Goal: Transaction & Acquisition: Purchase product/service

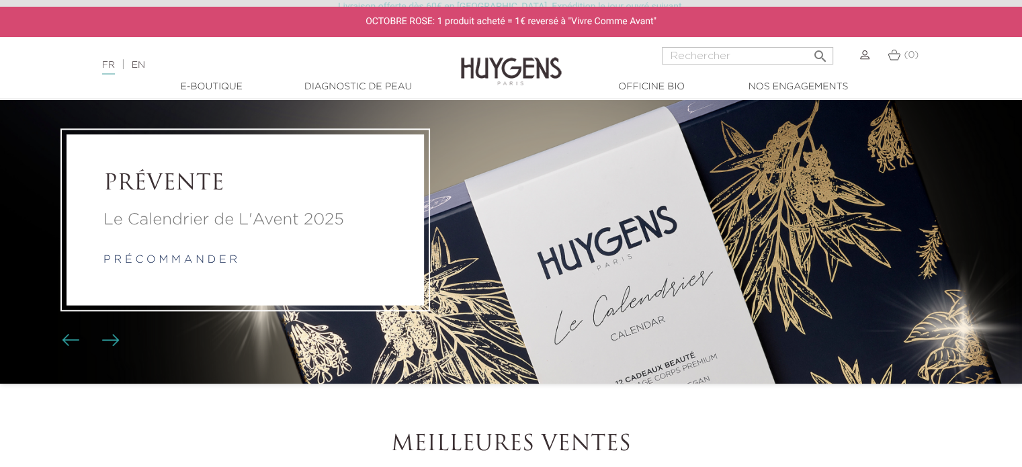
scroll to position [80, 0]
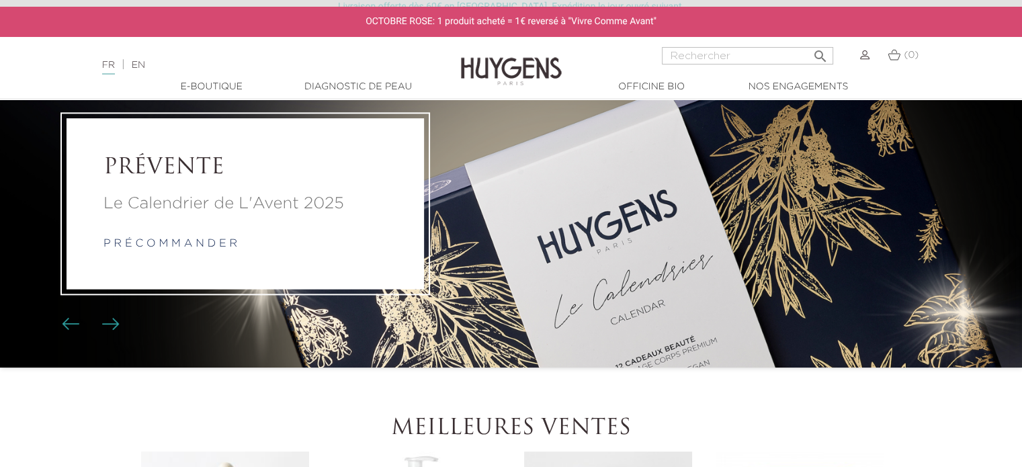
click at [289, 196] on p "Le Calendrier de L'Avent 2025" at bounding box center [246, 204] width 284 height 24
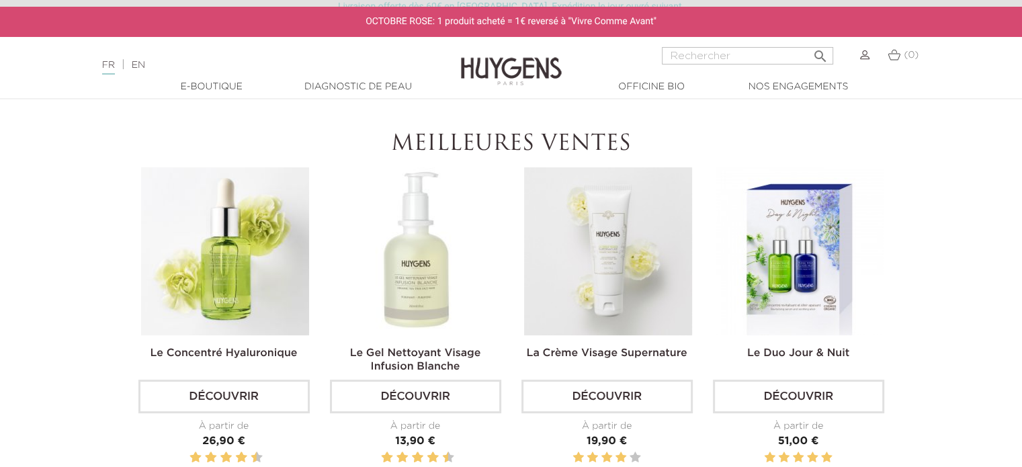
scroll to position [372, 0]
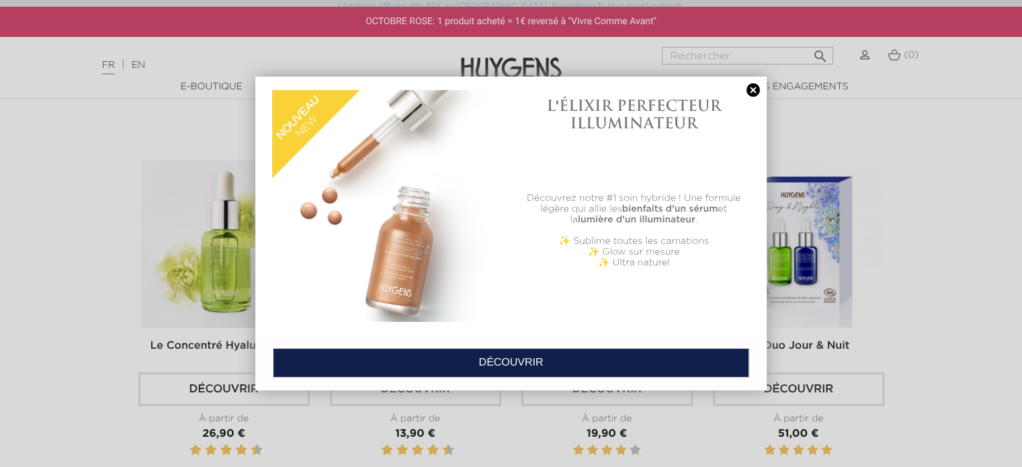
click at [415, 254] on div at bounding box center [388, 206] width 232 height 239
click at [750, 94] on link at bounding box center [753, 90] width 19 height 14
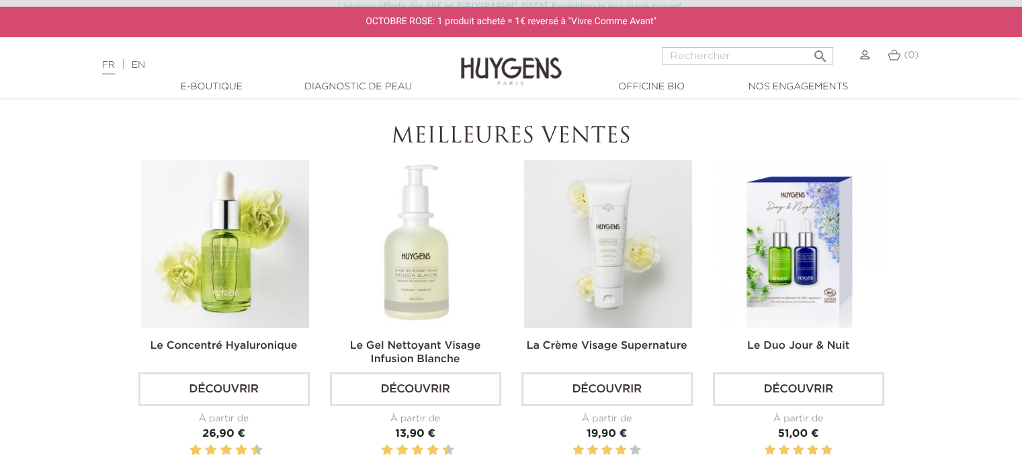
click at [406, 292] on img at bounding box center [417, 244] width 168 height 168
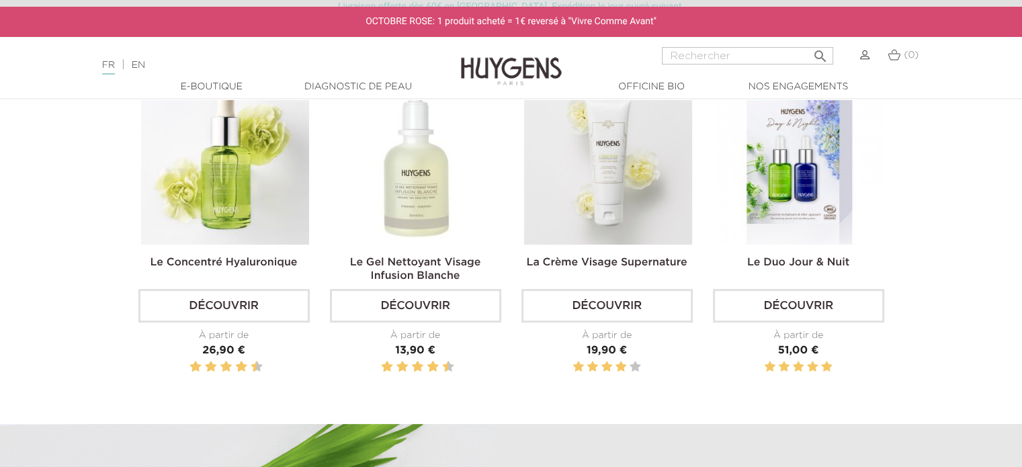
scroll to position [463, 0]
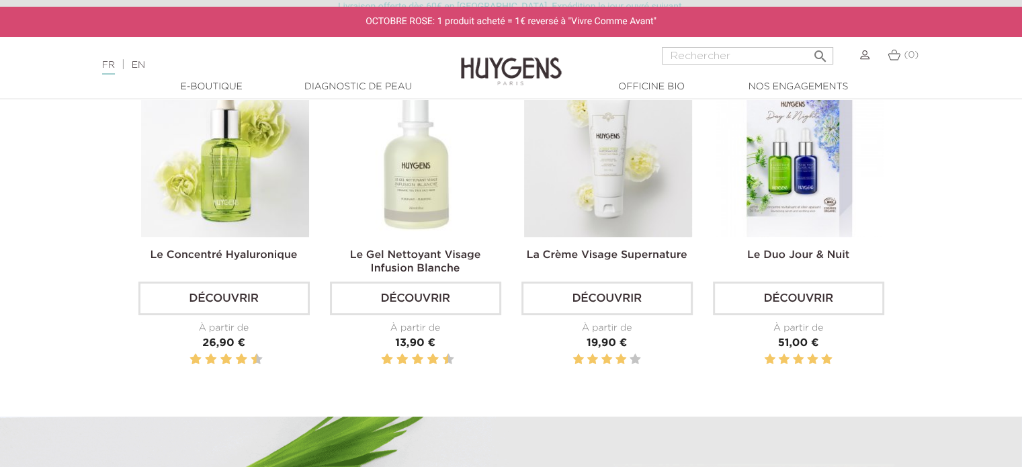
click at [608, 159] on img at bounding box center [608, 153] width 168 height 168
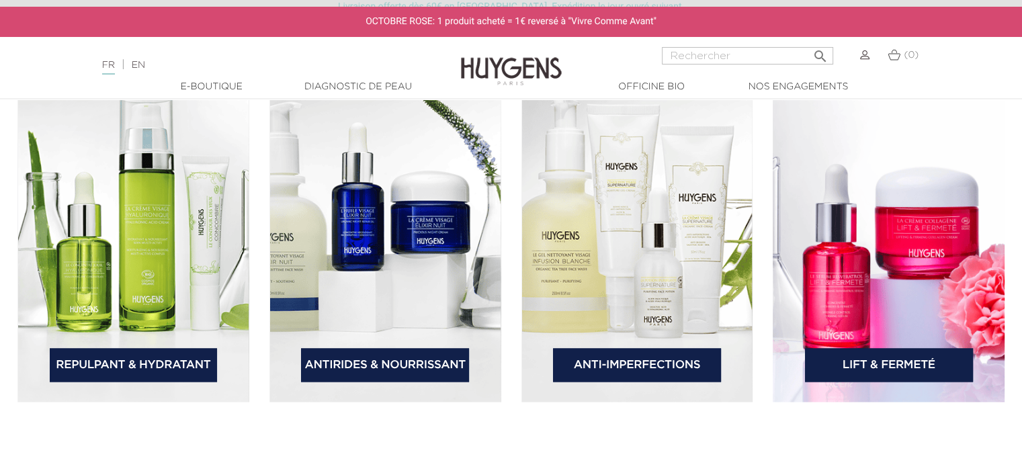
scroll to position [2002, 0]
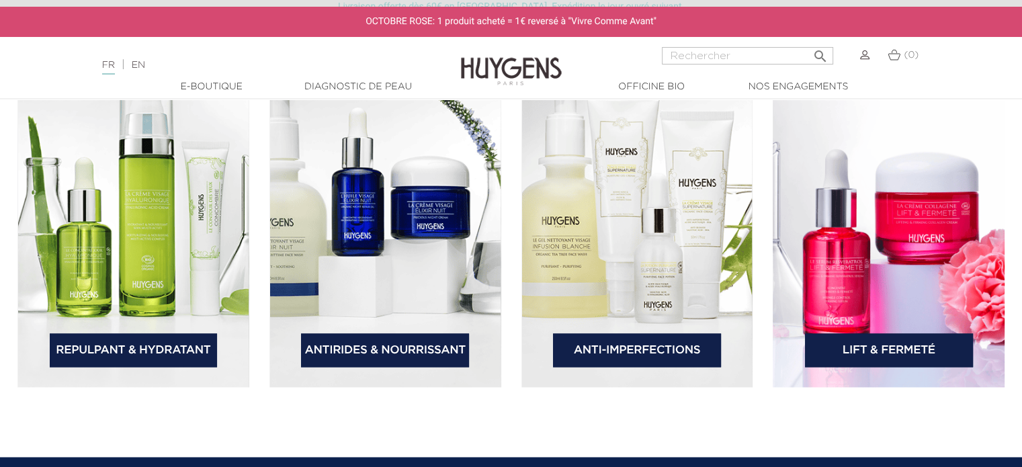
click at [697, 228] on img at bounding box center [638, 220] width 232 height 335
click at [650, 346] on link "Anti-Imperfections" at bounding box center [637, 350] width 168 height 34
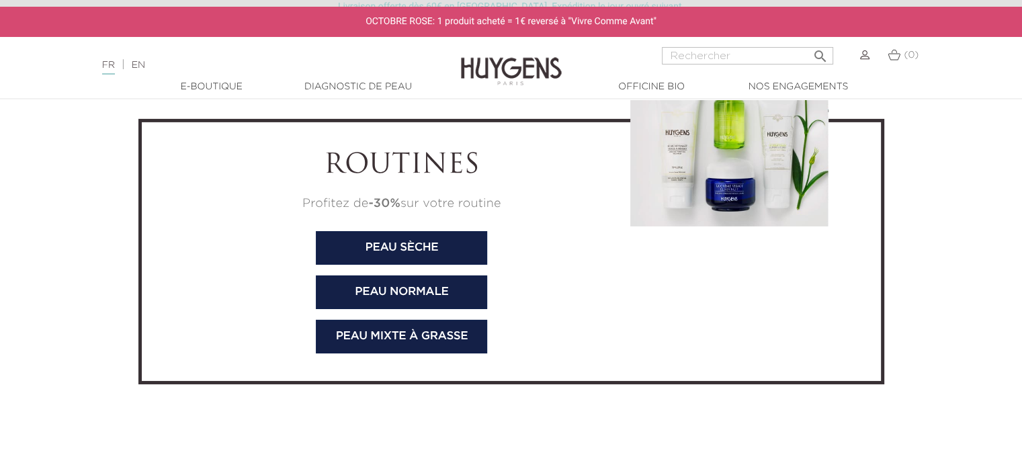
scroll to position [4462, 0]
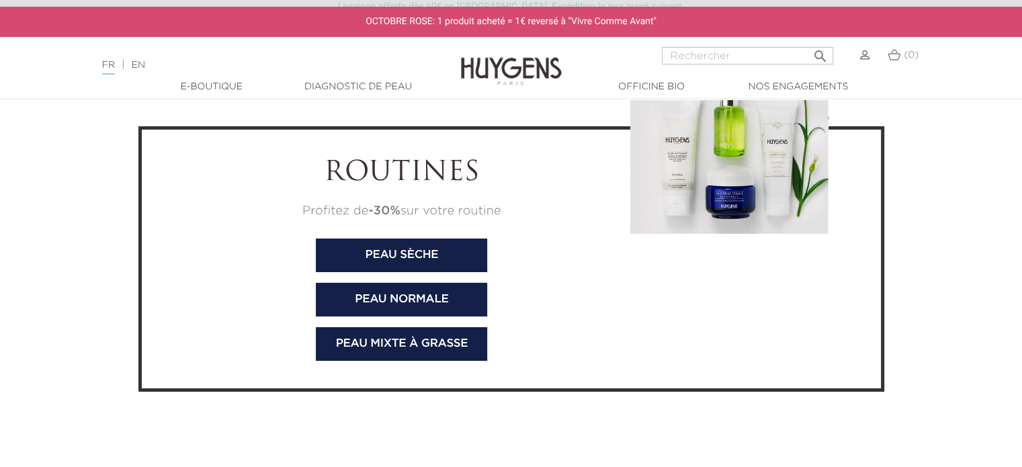
click at [440, 344] on link "Peau mixte à grasse" at bounding box center [401, 344] width 171 height 34
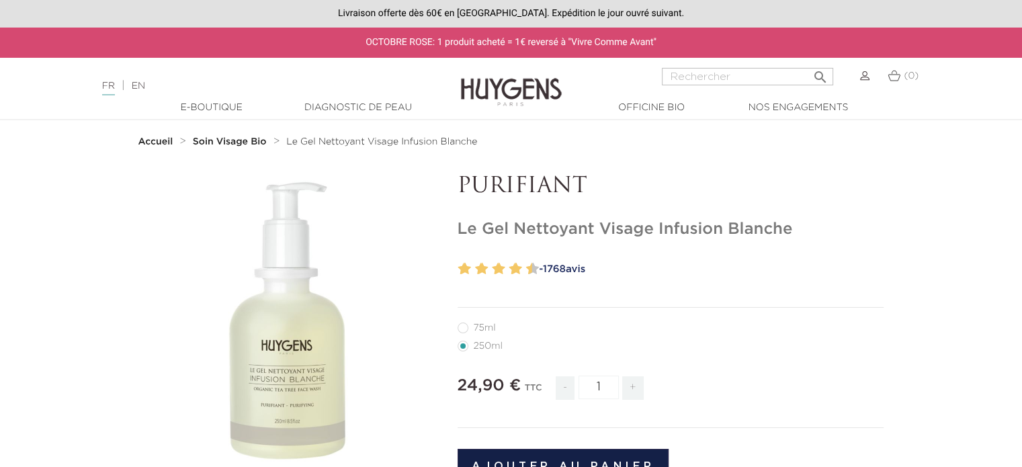
click at [463, 329] on label11"] "75ml" at bounding box center [485, 328] width 54 height 11
radio input "true"
click at [463, 347] on label1"] "250ml" at bounding box center [488, 346] width 61 height 11
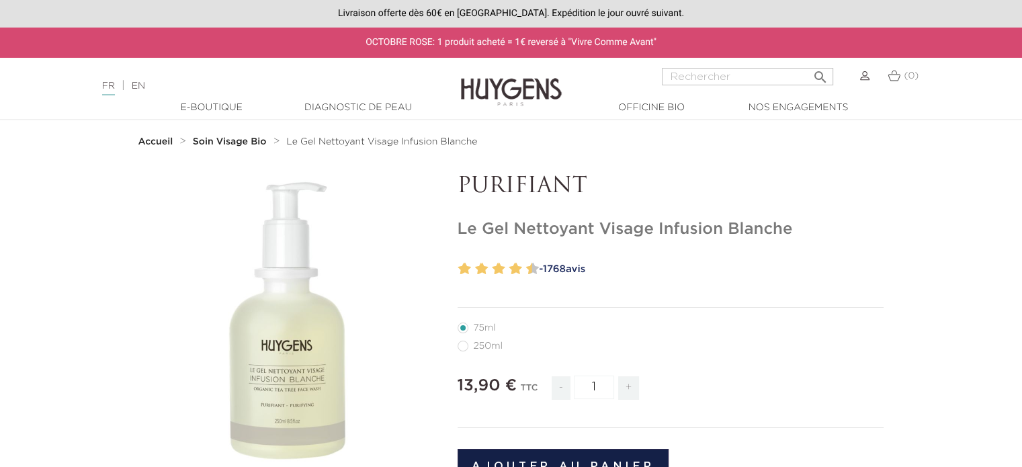
radio input "true"
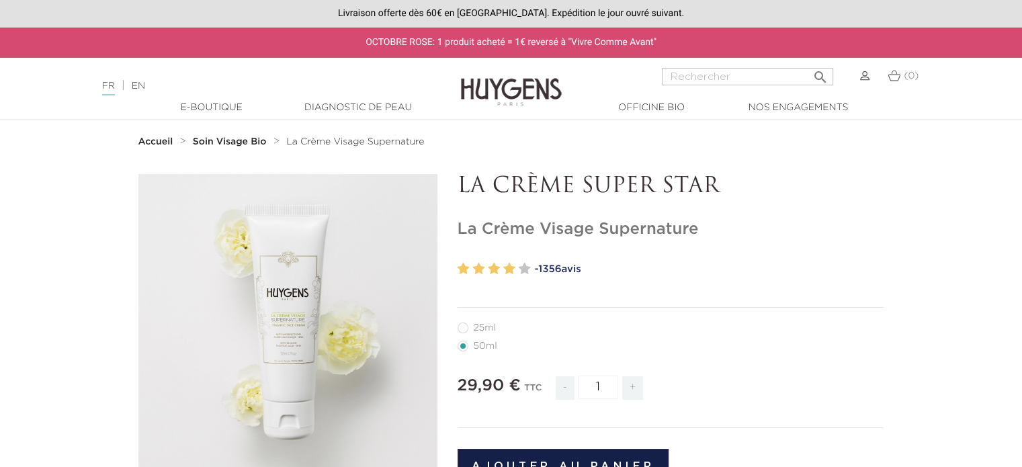
click at [465, 330] on label32"] "25ml" at bounding box center [485, 328] width 55 height 11
radio input "true"
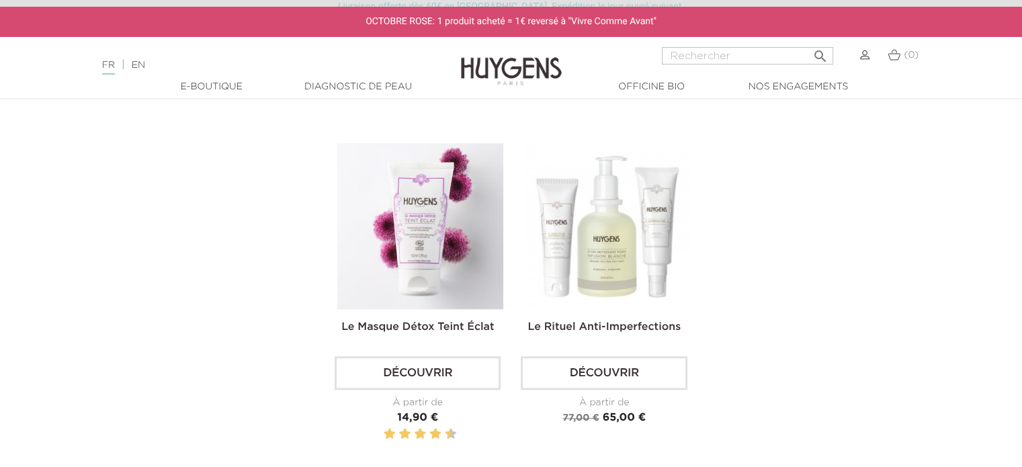
scroll to position [1565, 0]
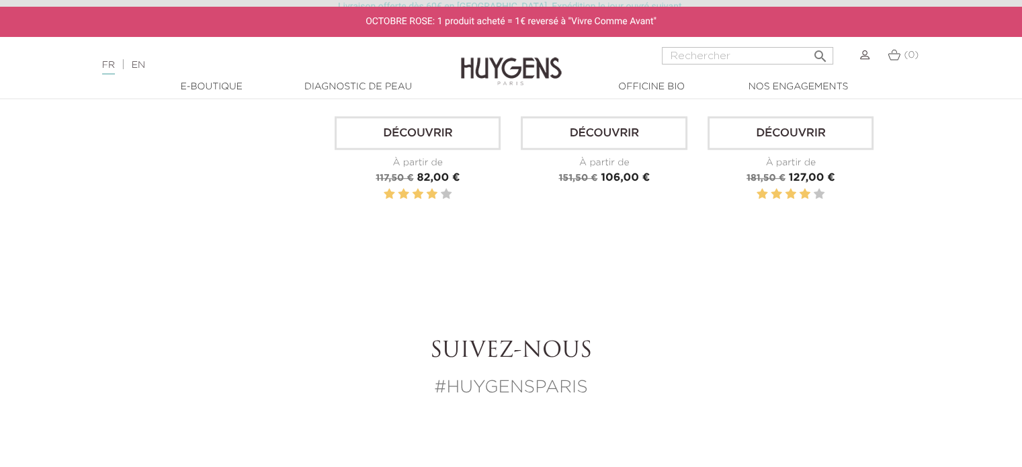
scroll to position [995, 0]
